Goal: Information Seeking & Learning: Learn about a topic

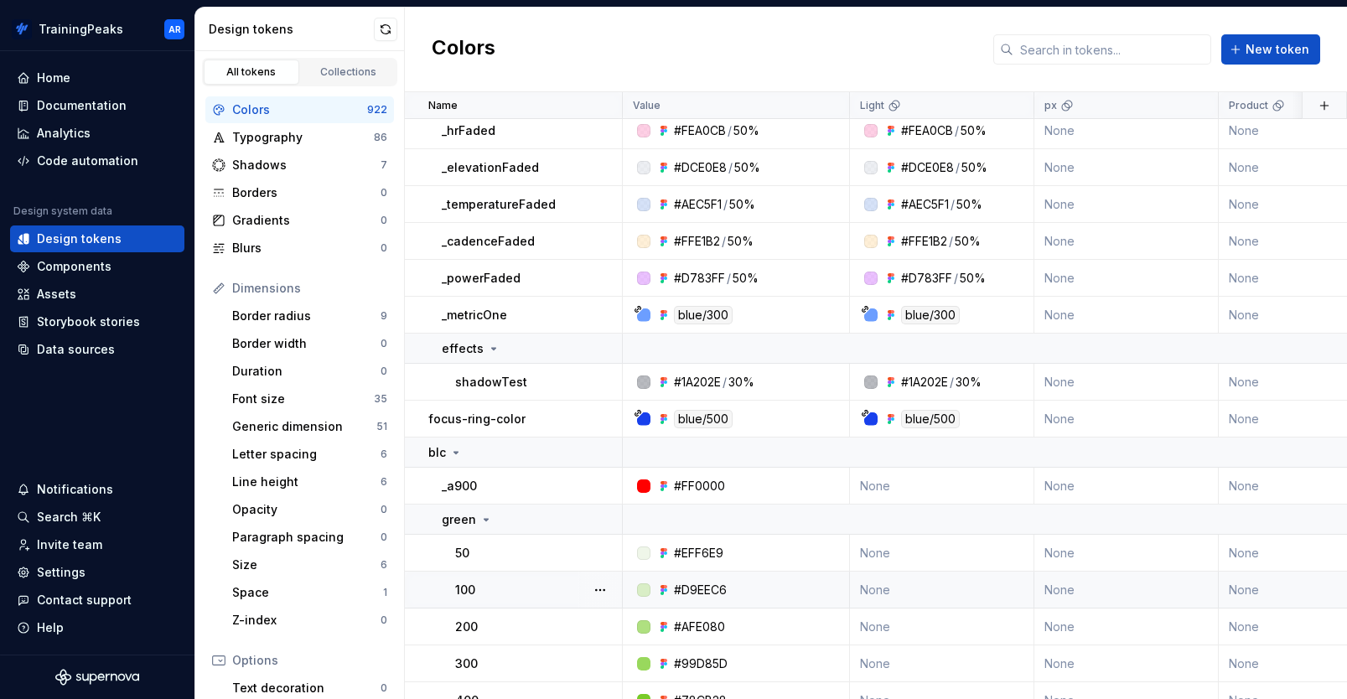
scroll to position [194, 0]
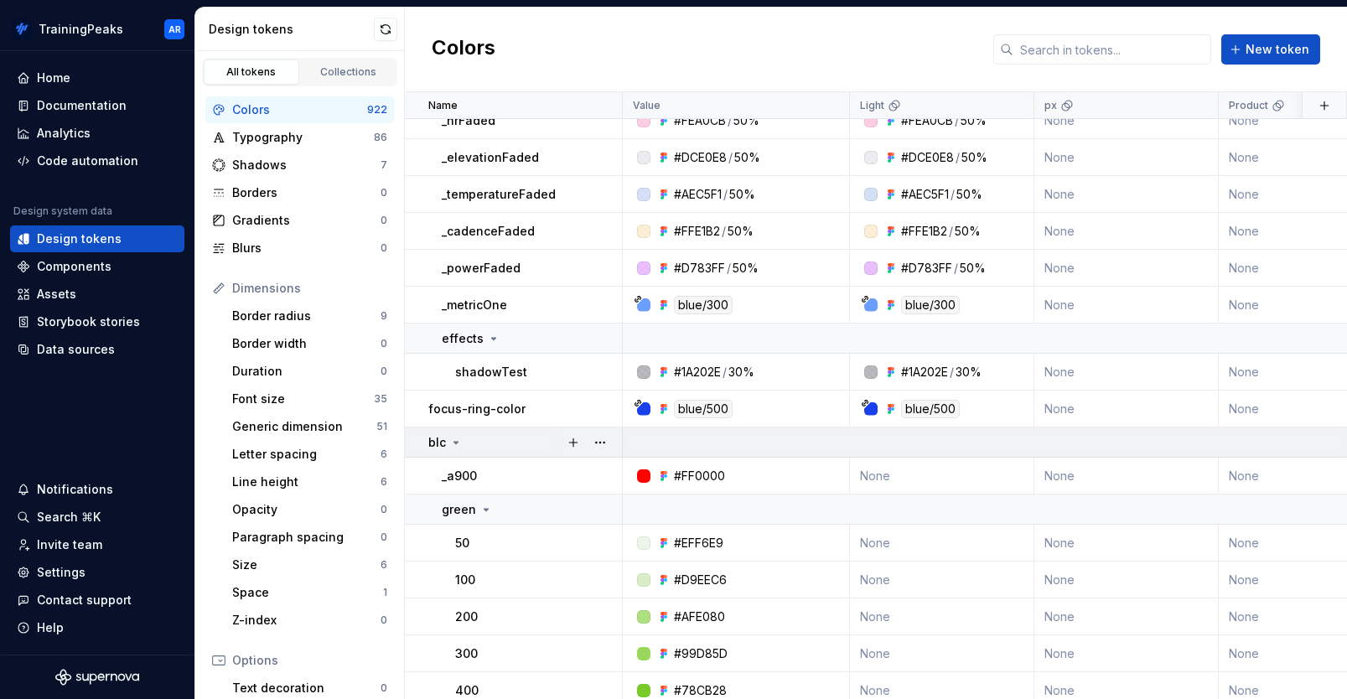
click at [459, 442] on icon at bounding box center [455, 442] width 13 height 13
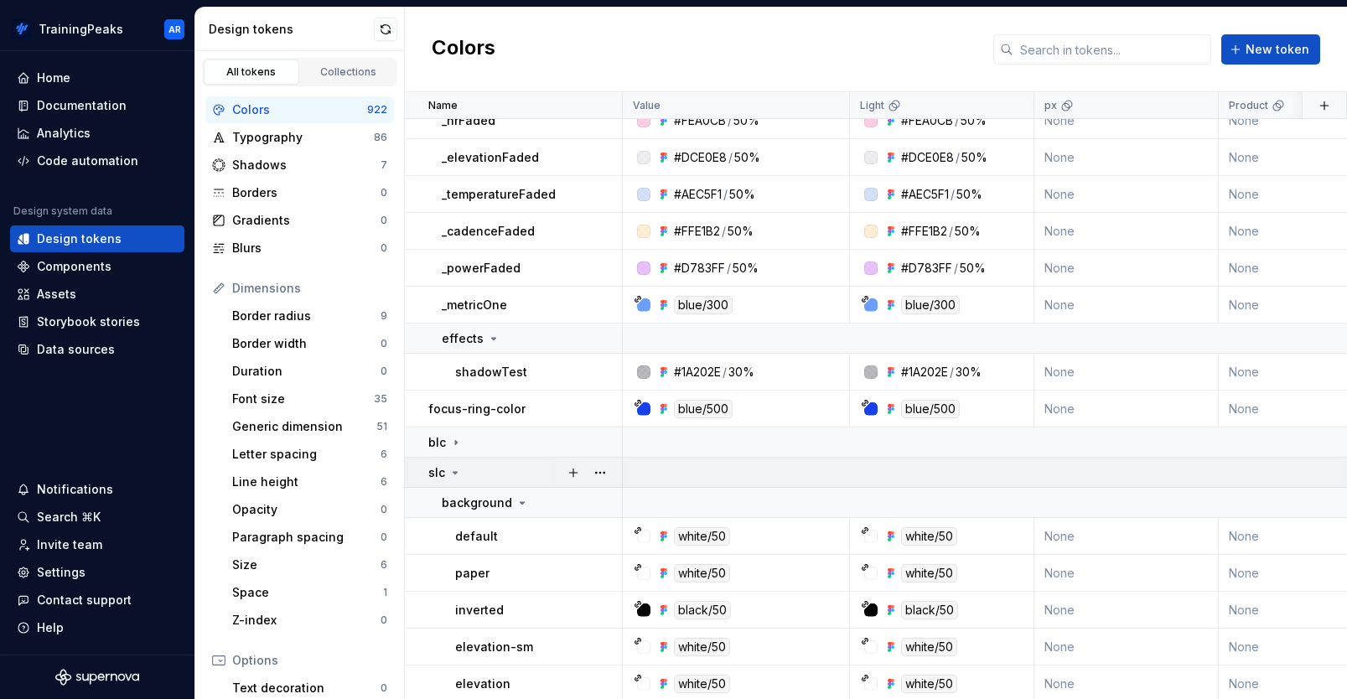
click at [453, 472] on icon at bounding box center [455, 473] width 4 height 2
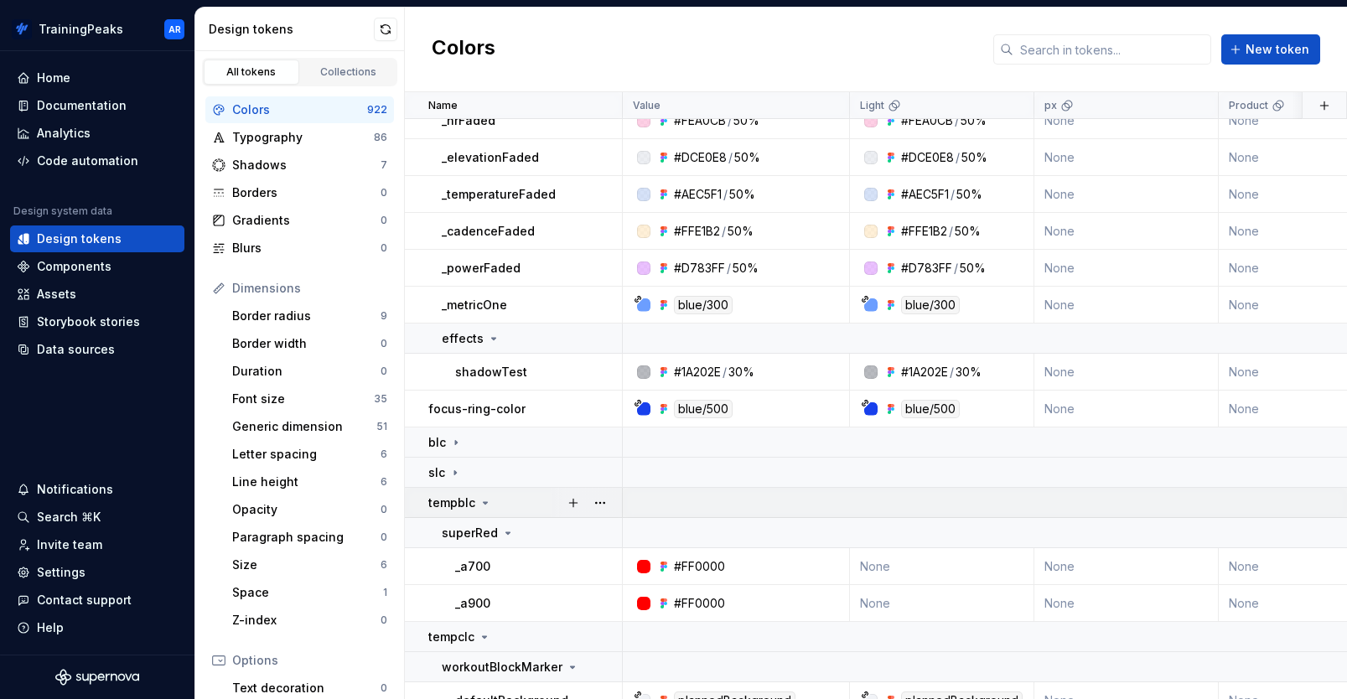
click at [488, 502] on icon at bounding box center [485, 502] width 13 height 13
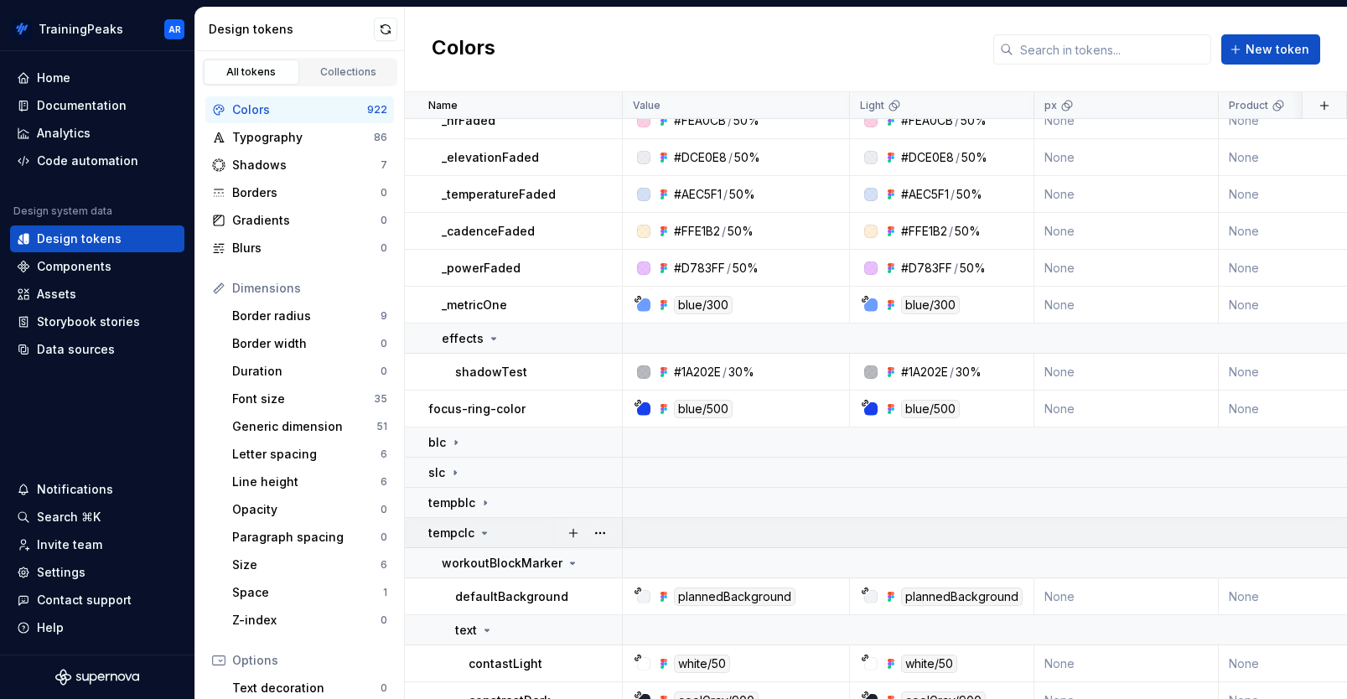
click at [478, 532] on icon at bounding box center [484, 532] width 13 height 13
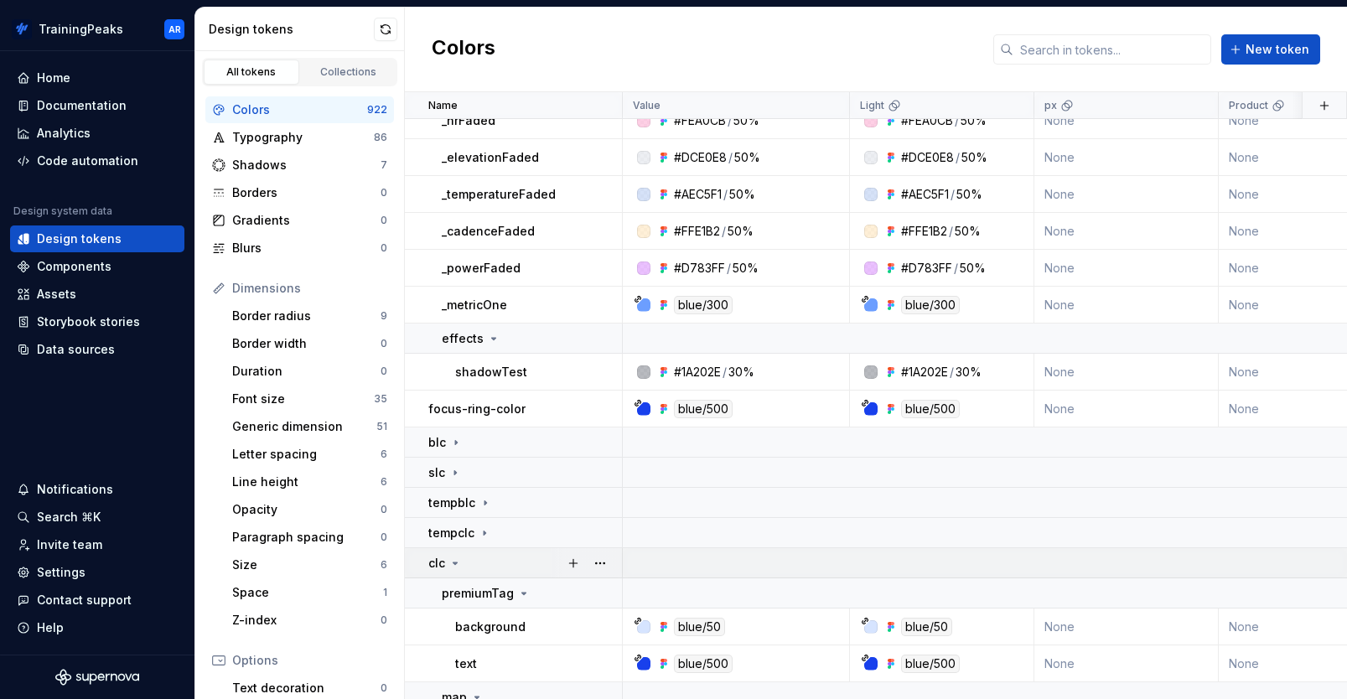
click at [451, 564] on icon at bounding box center [454, 563] width 13 height 13
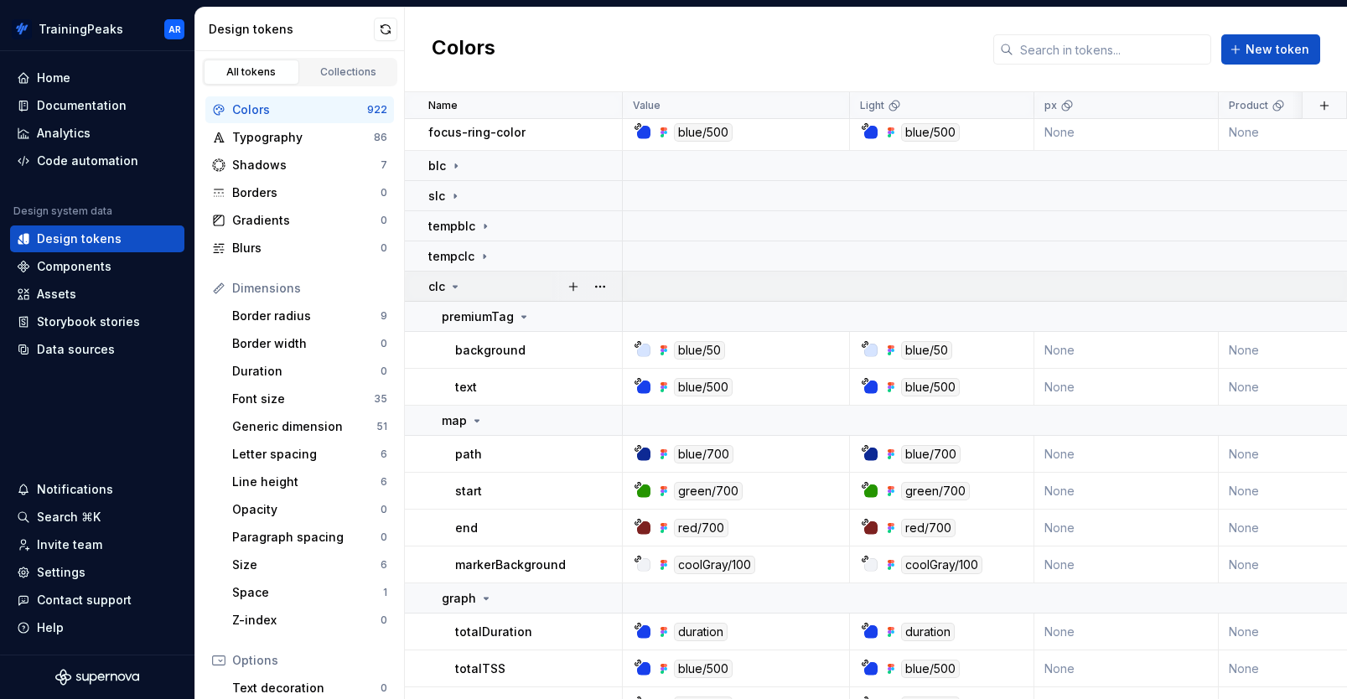
scroll to position [507, 0]
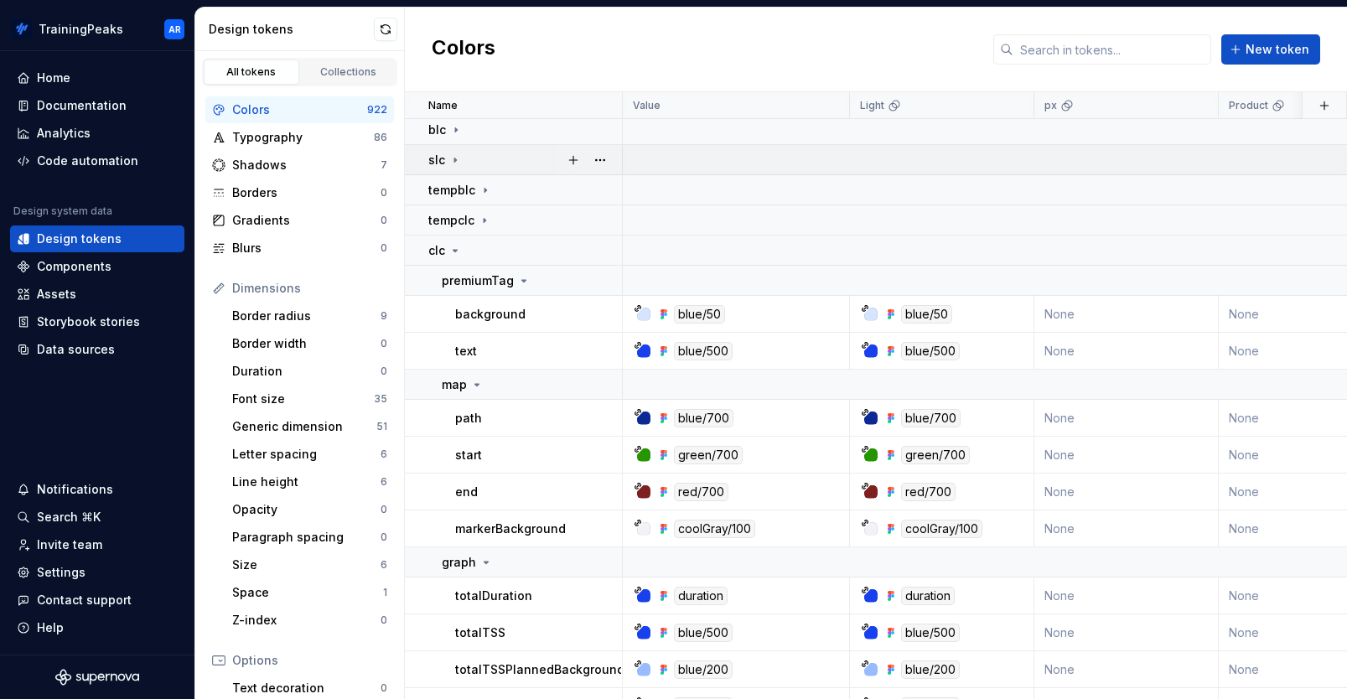
click at [448, 159] on icon at bounding box center [454, 159] width 13 height 13
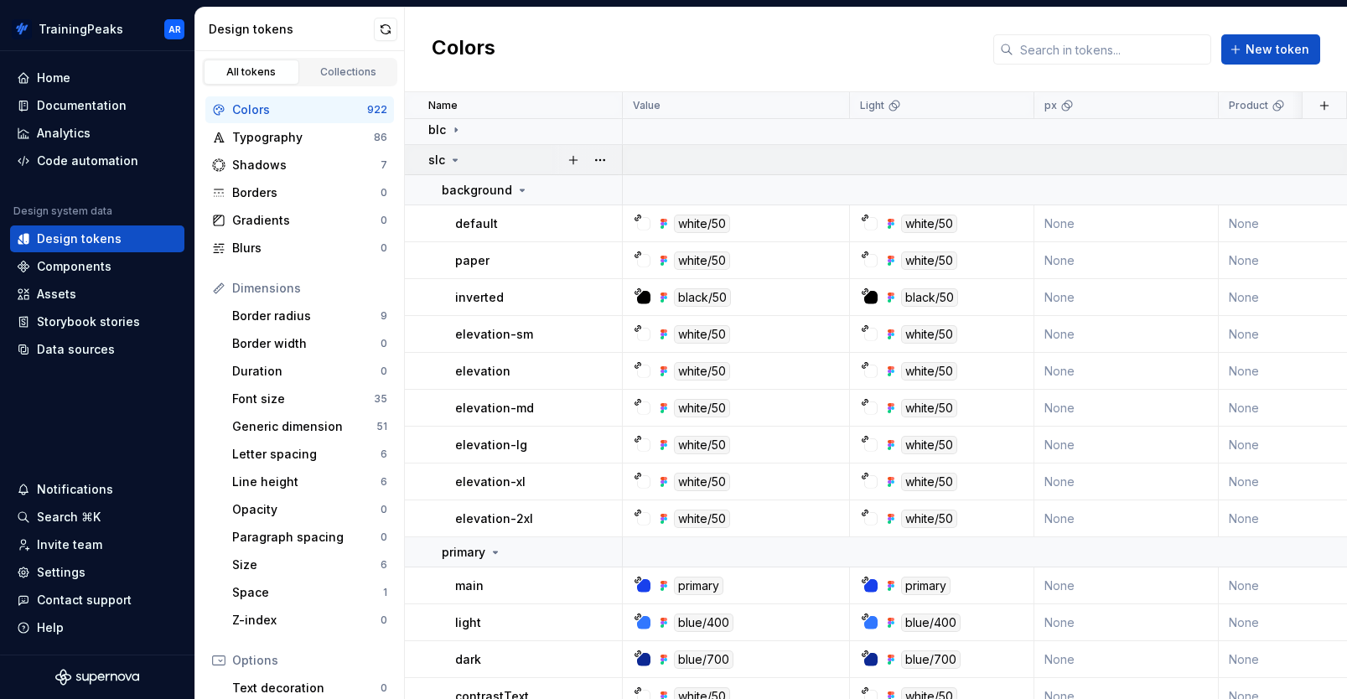
click at [448, 159] on icon at bounding box center [454, 159] width 13 height 13
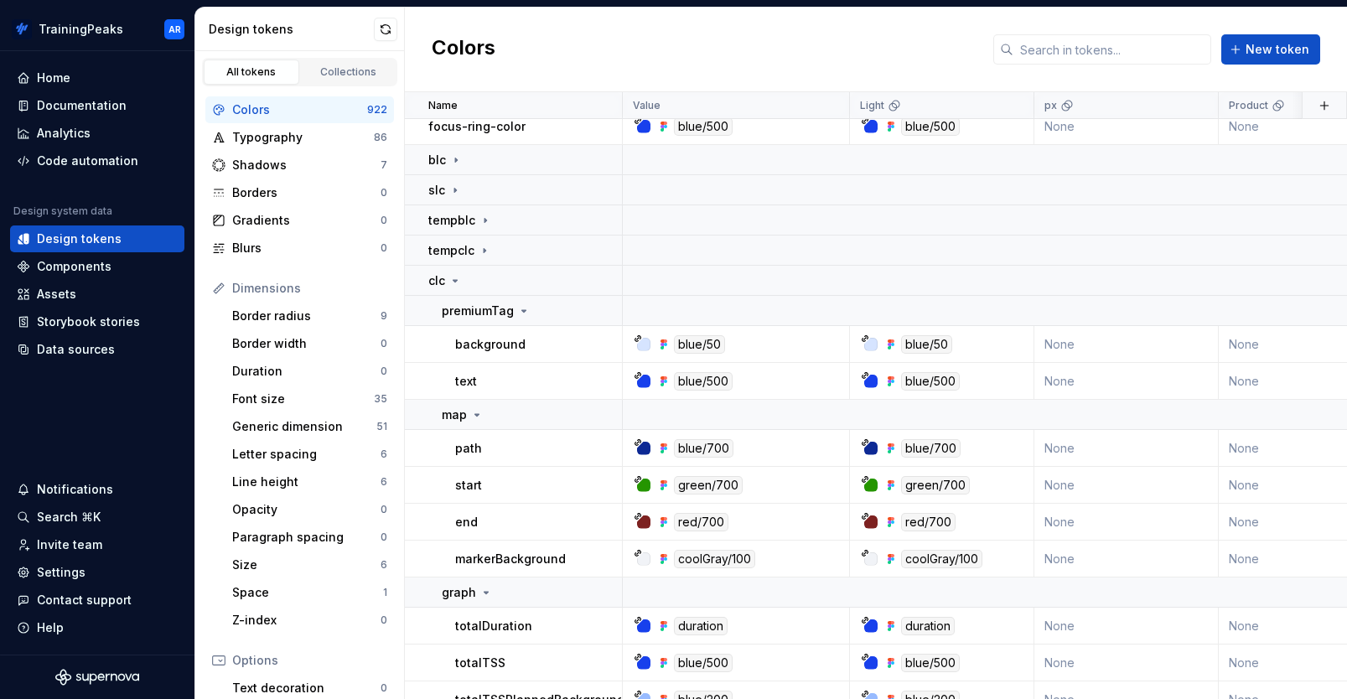
scroll to position [480, 0]
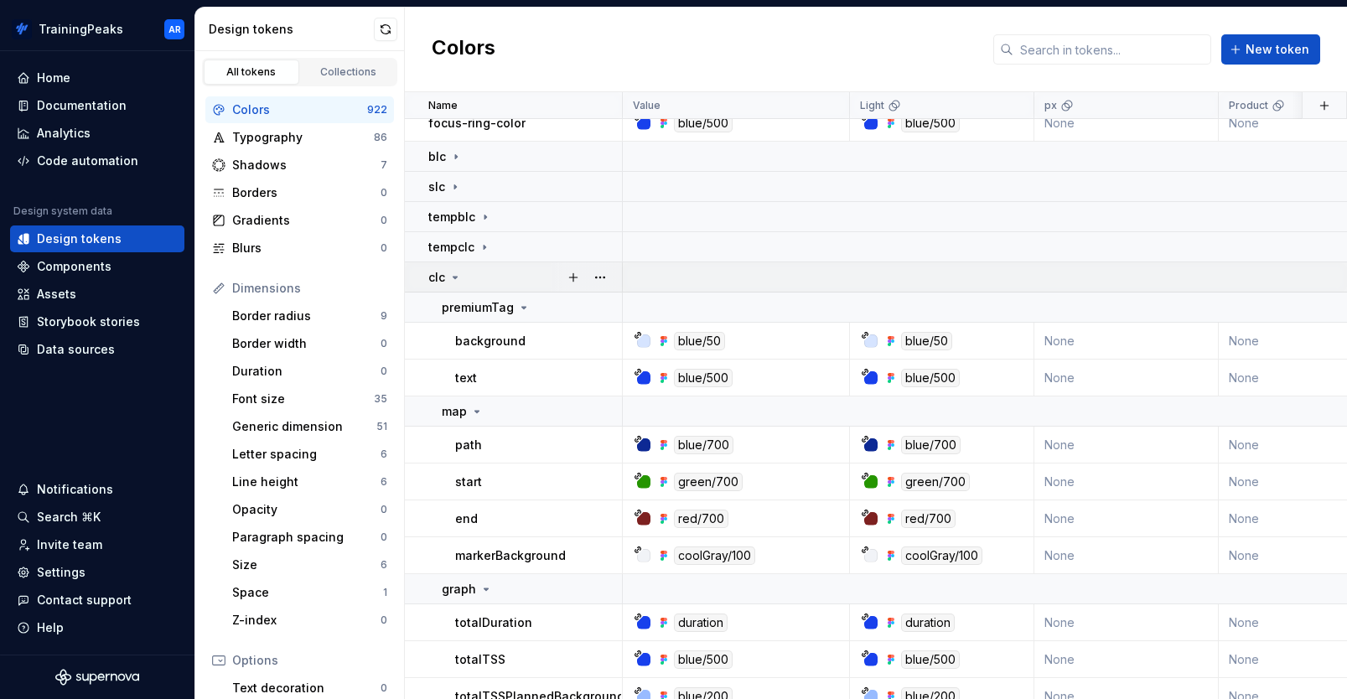
click at [433, 279] on p "clc" at bounding box center [436, 277] width 17 height 17
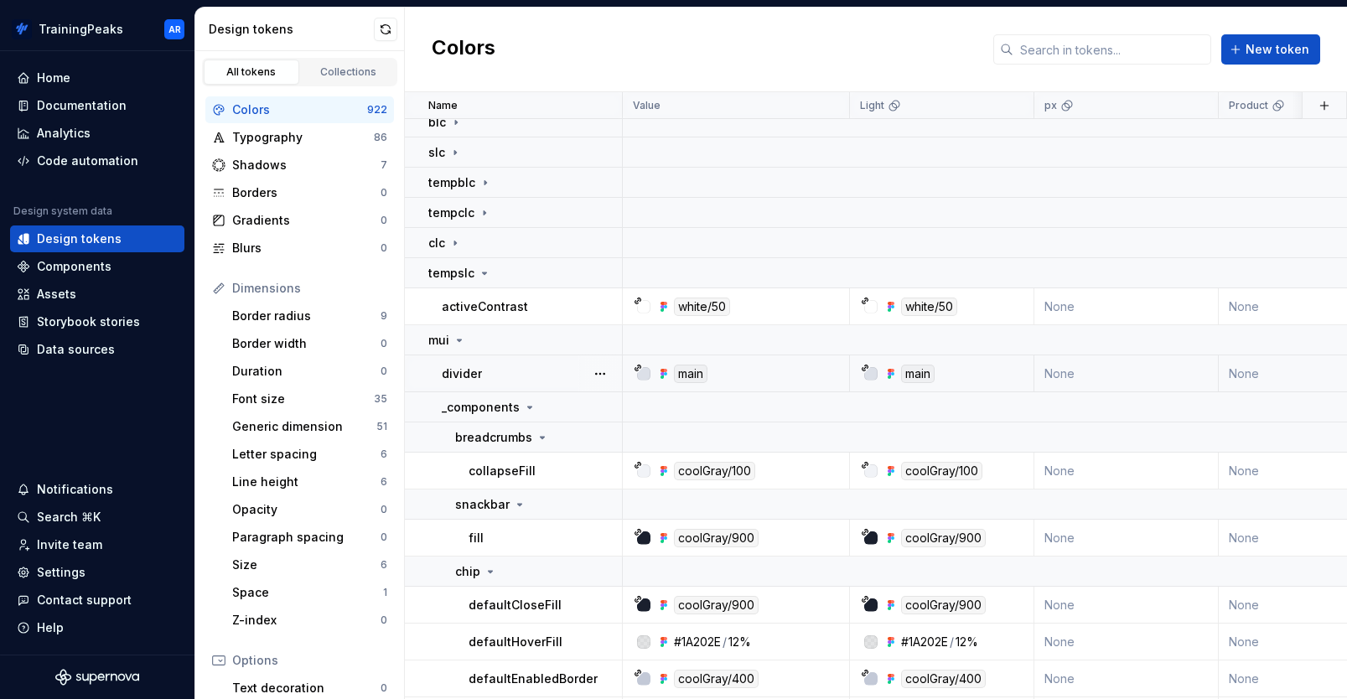
scroll to position [556, 0]
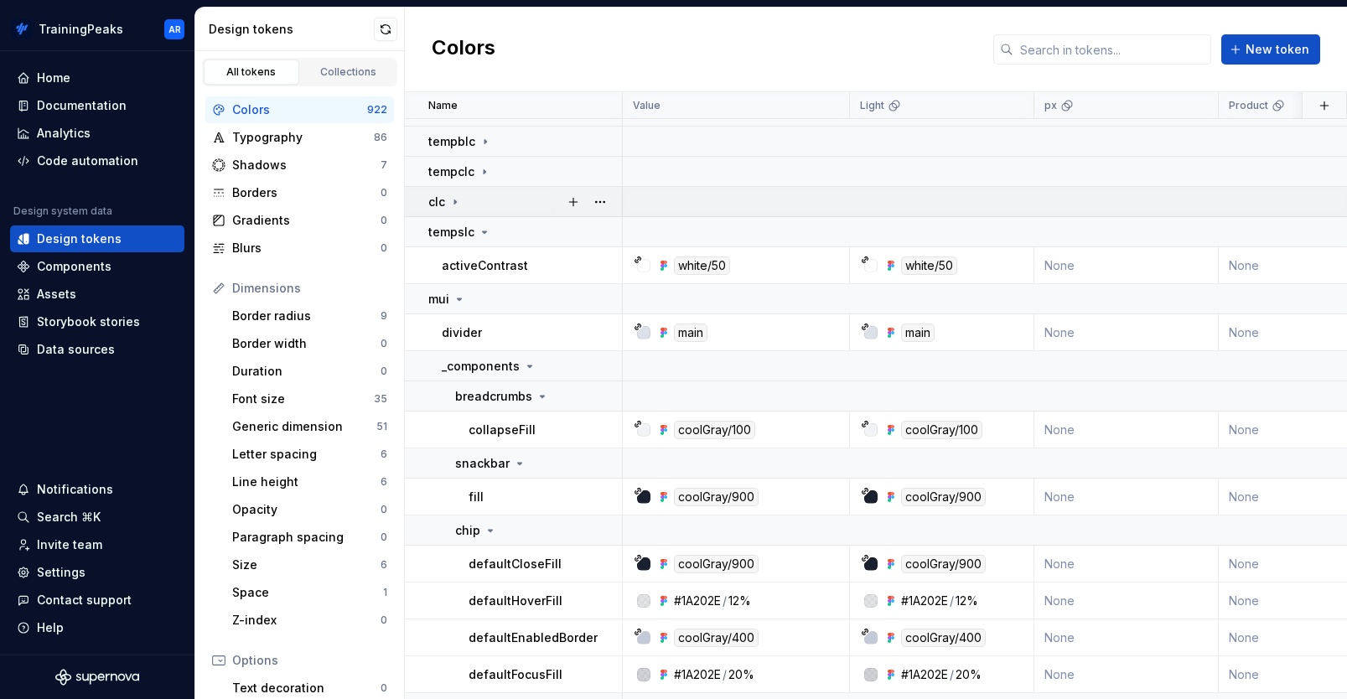
click at [452, 202] on icon at bounding box center [454, 201] width 13 height 13
